Goal: Check status: Check status

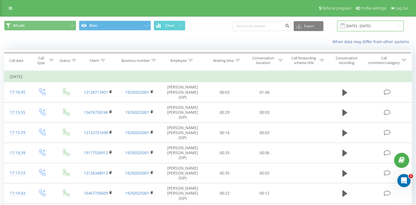
click at [355, 26] on input "[DATE] - [DATE]" at bounding box center [370, 26] width 66 height 11
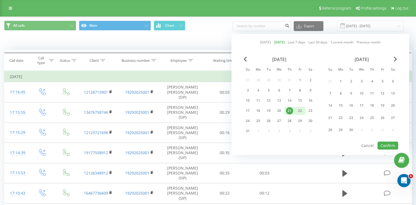
click at [299, 109] on div "22" at bounding box center [299, 110] width 7 height 7
click at [289, 109] on div "21" at bounding box center [289, 110] width 7 height 7
drag, startPoint x: 389, startPoint y: 144, endPoint x: 384, endPoint y: 140, distance: 6.7
click at [389, 144] on button "Confirm" at bounding box center [387, 146] width 21 height 8
type input "21.08.2025 - 22.08.2025"
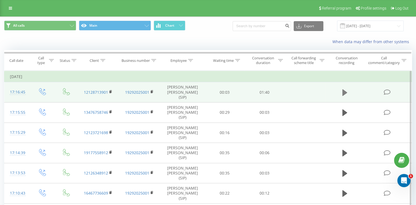
click at [343, 91] on icon at bounding box center [344, 92] width 5 height 7
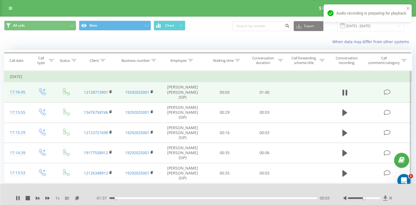
click at [384, 198] on icon at bounding box center [385, 197] width 4 height 5
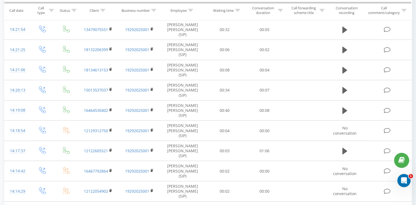
scroll to position [1503, 0]
